Goal: Task Accomplishment & Management: Manage account settings

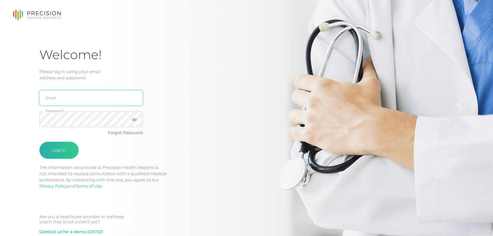
type input "[PERSON_NAME][EMAIL_ADDRESS][DOMAIN_NAME]"
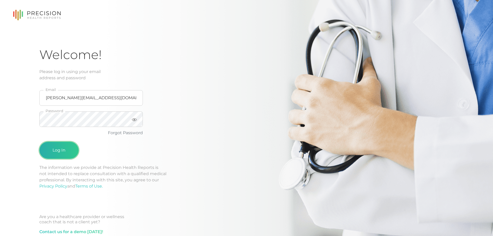
click at [68, 158] on button "Log In" at bounding box center [58, 150] width 39 height 17
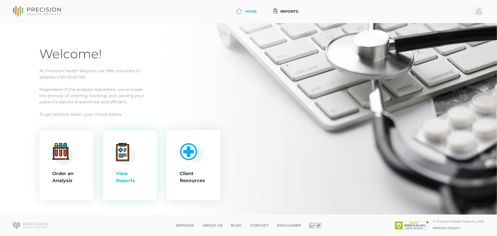
click at [147, 157] on div "View Reports" at bounding box center [130, 165] width 54 height 70
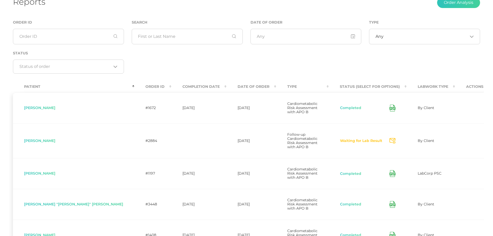
scroll to position [43, 0]
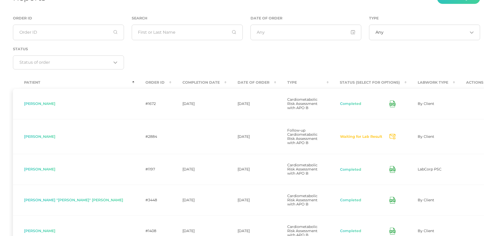
click at [227, 84] on th "Date Of Order" at bounding box center [252, 83] width 50 height 12
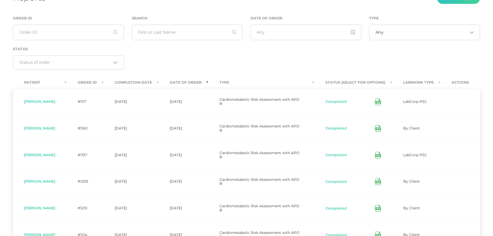
click at [208, 84] on th "Date Of Order" at bounding box center [184, 83] width 50 height 12
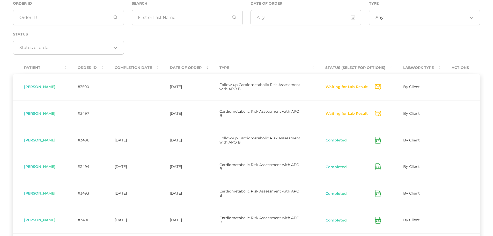
scroll to position [59, 0]
click at [159, 67] on th "Completion Date" at bounding box center [131, 68] width 55 height 12
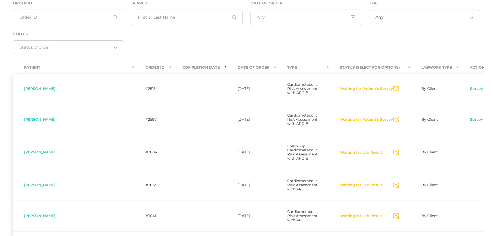
click at [171, 68] on th "Completion Date" at bounding box center [198, 68] width 55 height 12
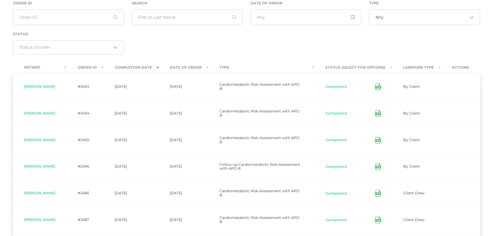
click at [375, 115] on icon at bounding box center [378, 113] width 6 height 7
click at [379, 86] on icon at bounding box center [378, 86] width 6 height 7
